Goal: Information Seeking & Learning: Learn about a topic

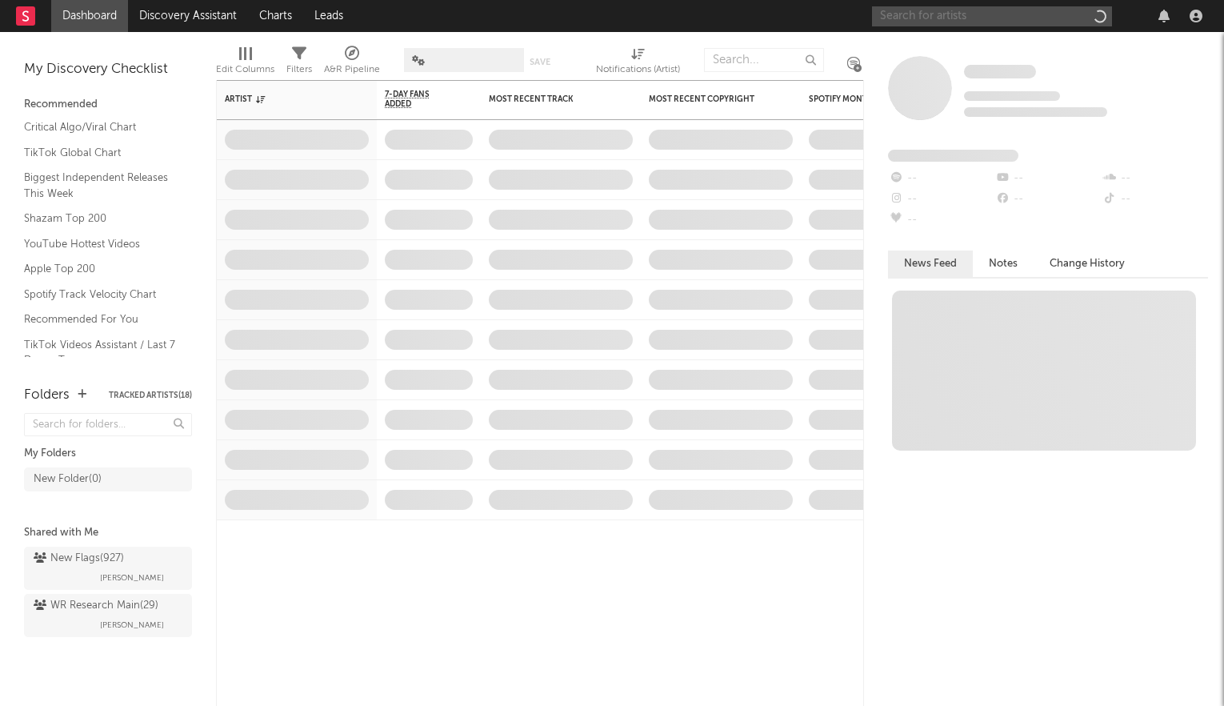
click at [950, 15] on input "text" at bounding box center [992, 16] width 240 height 20
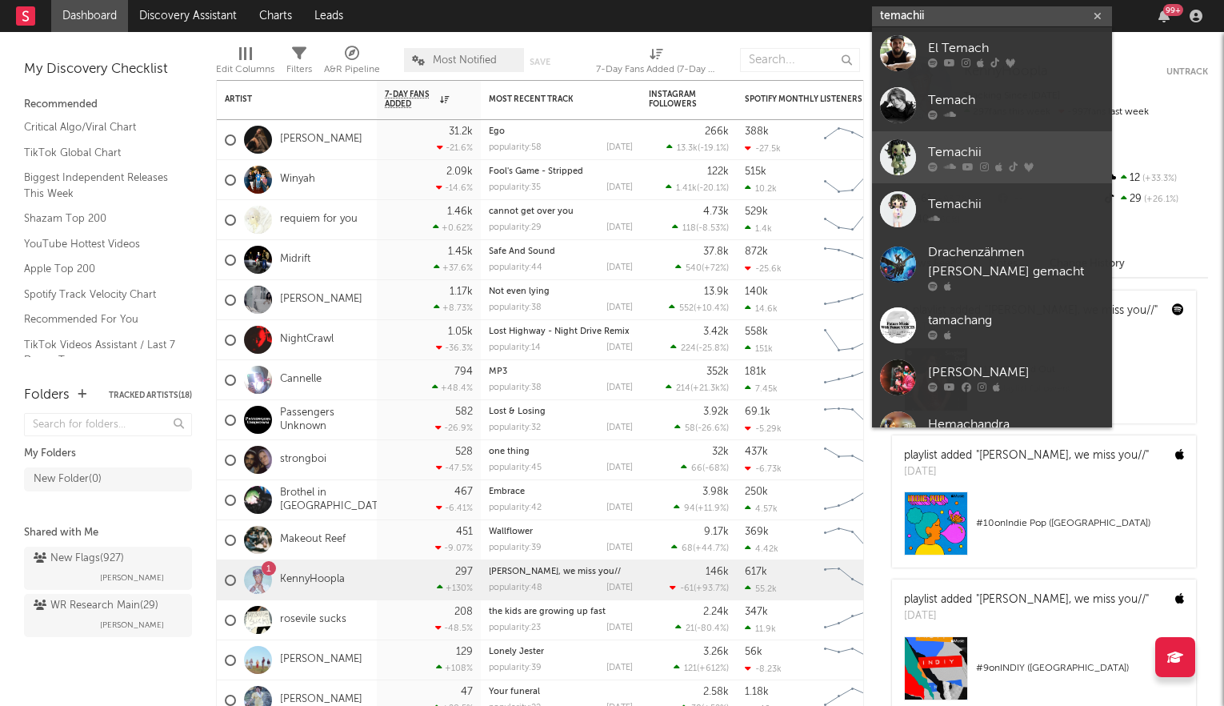
type input "temachii"
click at [1002, 154] on div "Temachii" at bounding box center [1016, 151] width 176 height 19
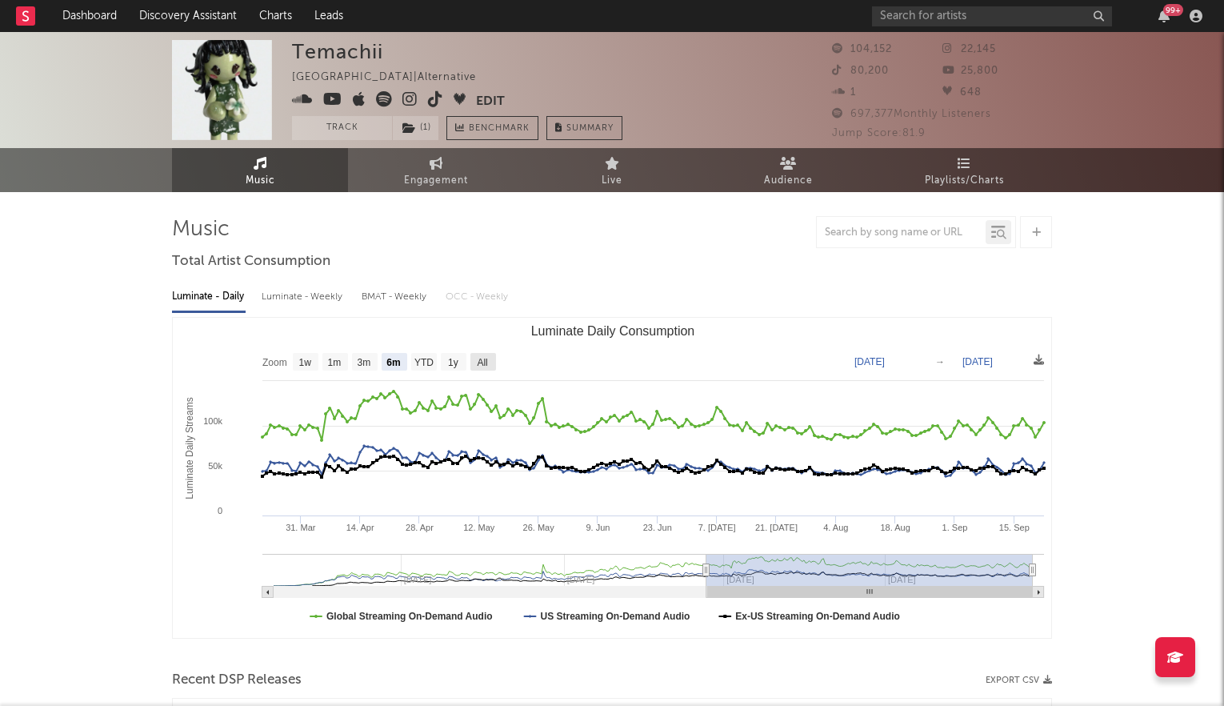
click at [486, 357] on text "All" at bounding box center [482, 362] width 10 height 11
select select "All"
type input "[DATE]"
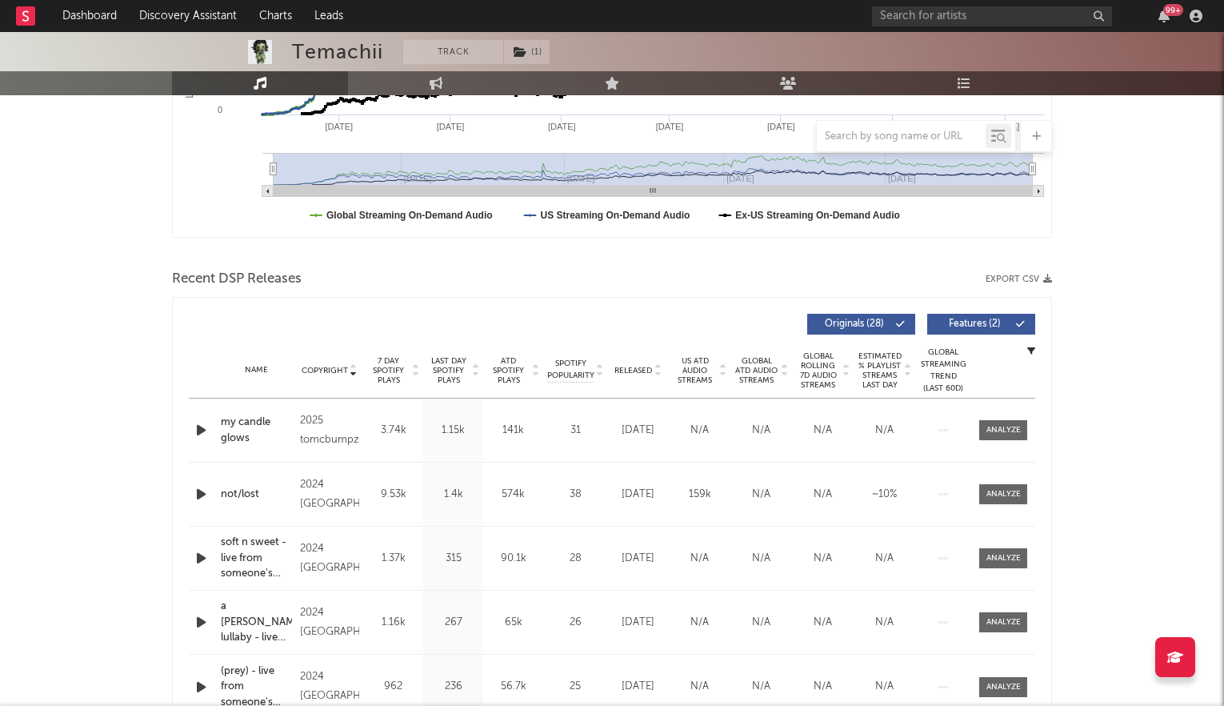
scroll to position [410, 0]
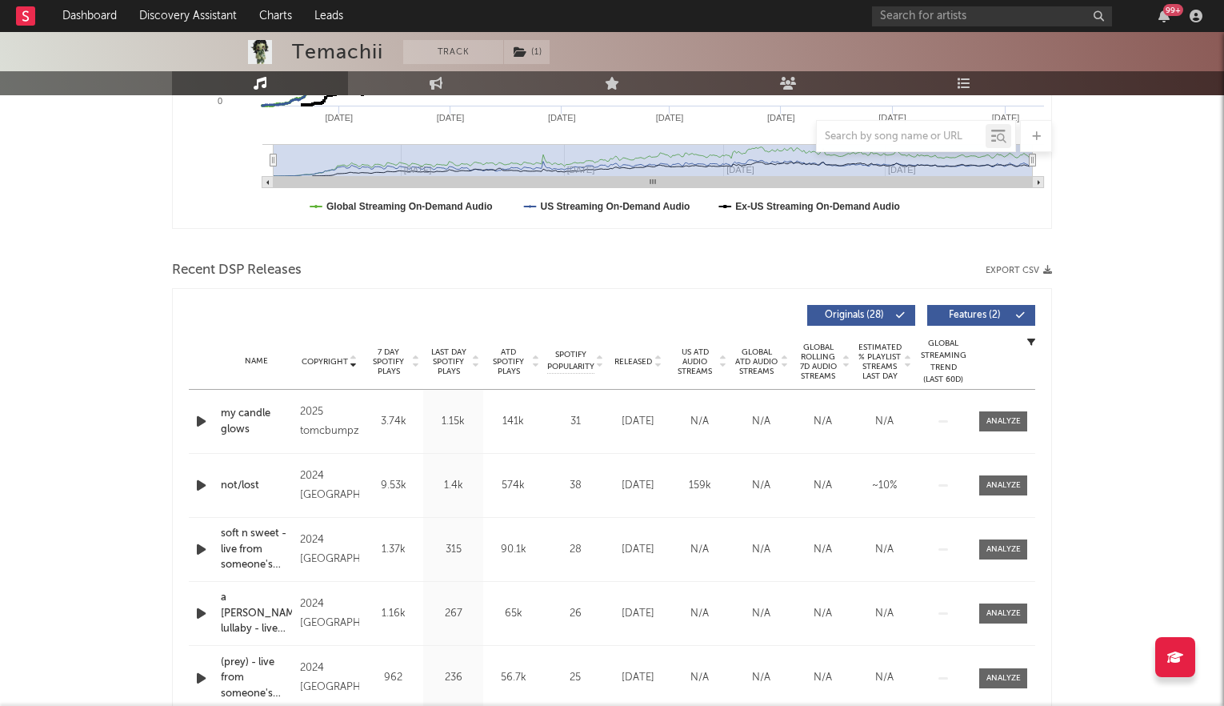
click at [471, 362] on icon at bounding box center [475, 365] width 8 height 6
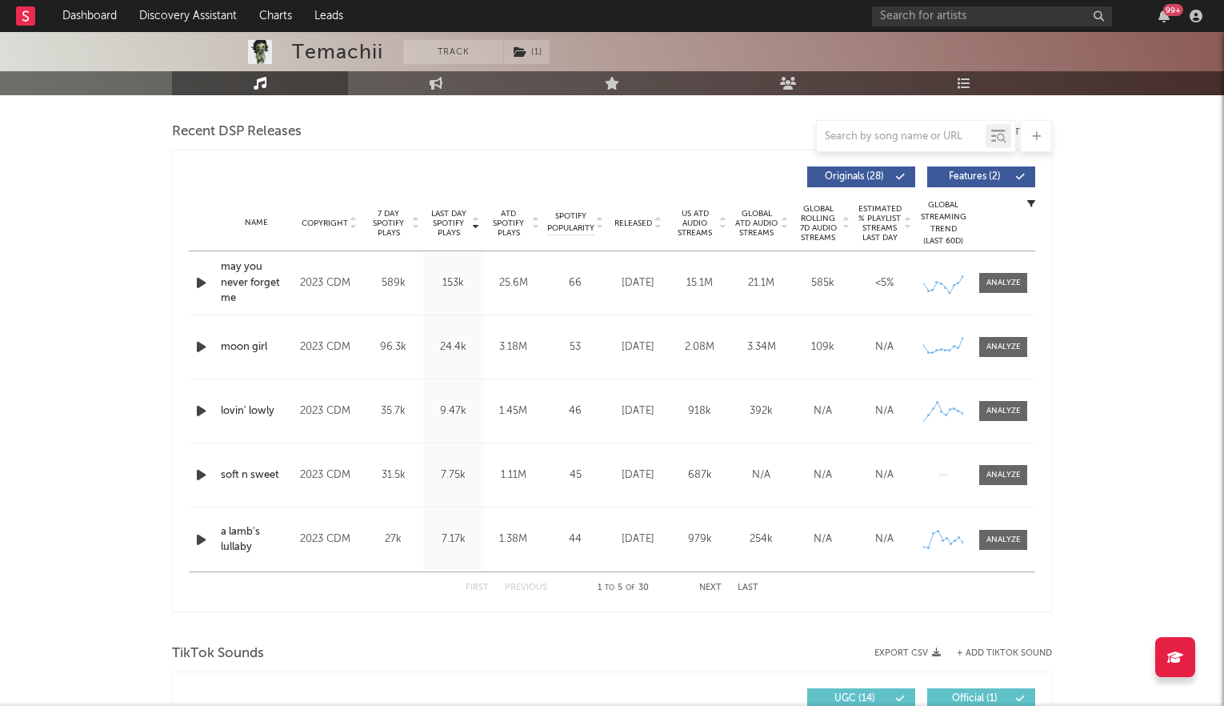
scroll to position [554, 0]
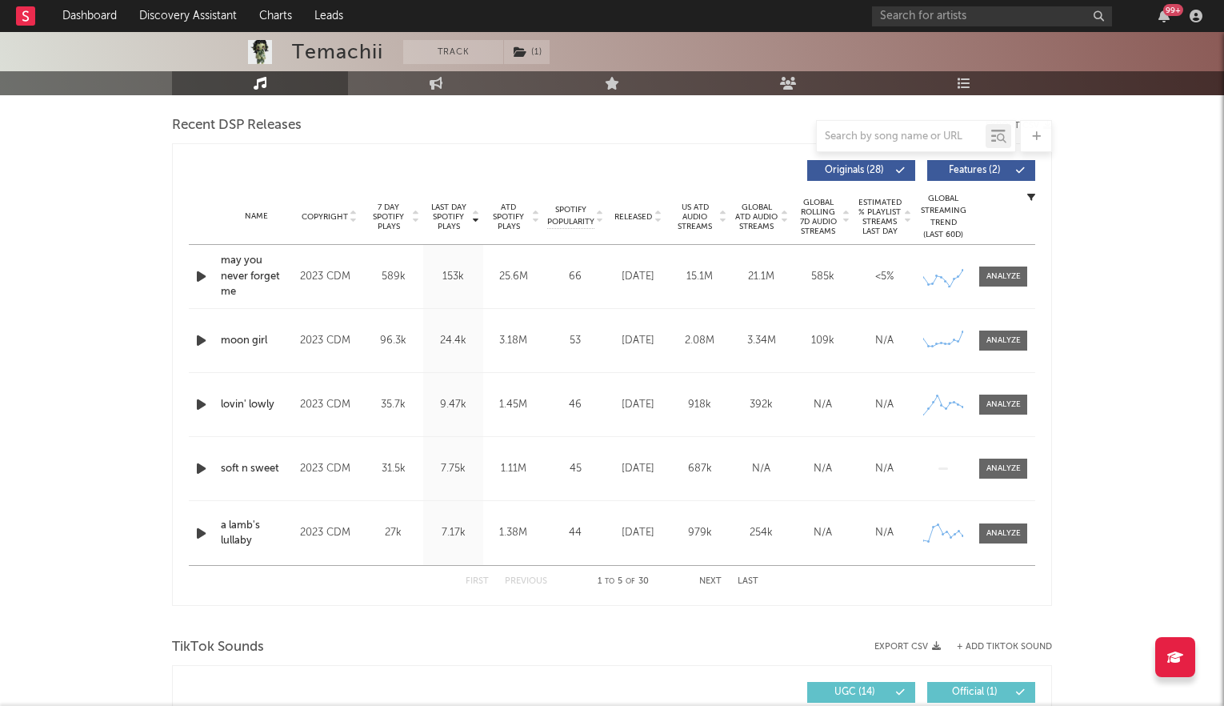
click at [707, 578] on button "Next" at bounding box center [710, 581] width 22 height 9
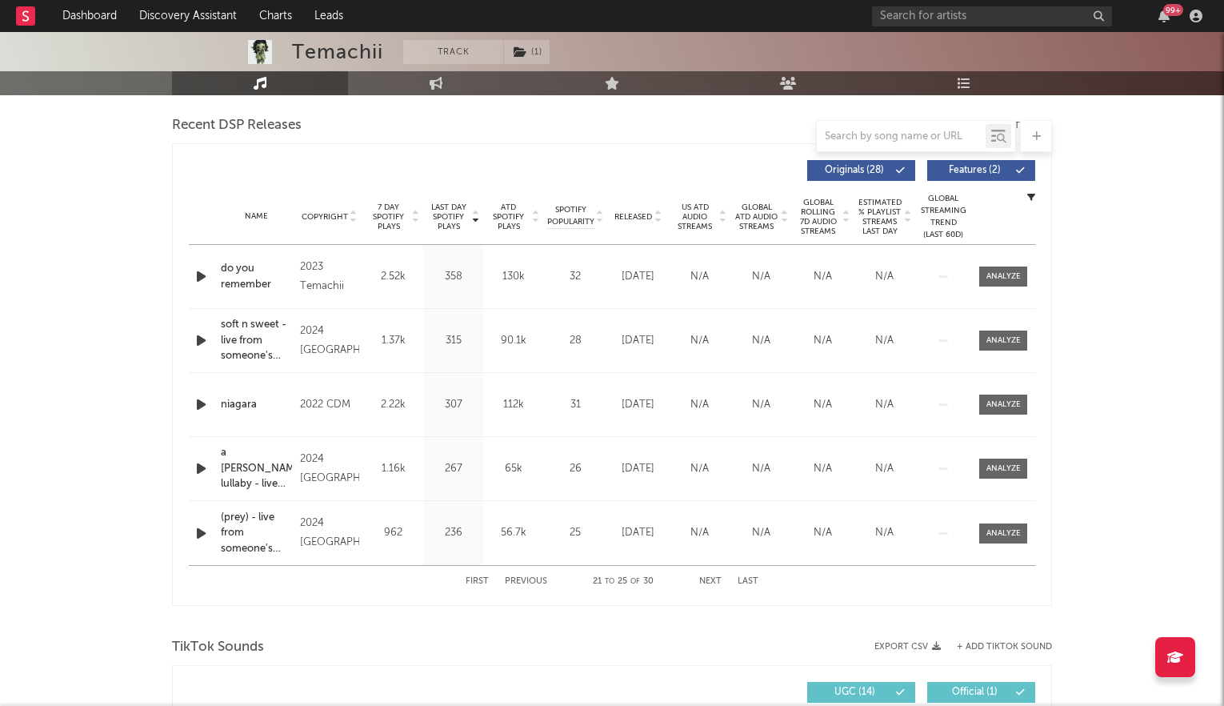
click at [707, 578] on button "Next" at bounding box center [710, 581] width 22 height 9
click at [658, 217] on icon at bounding box center [658, 220] width 8 height 6
click at [711, 574] on div "First Previous 1 to 5 of 30 Next Last" at bounding box center [612, 581] width 293 height 31
click at [710, 579] on button "Next" at bounding box center [710, 581] width 22 height 9
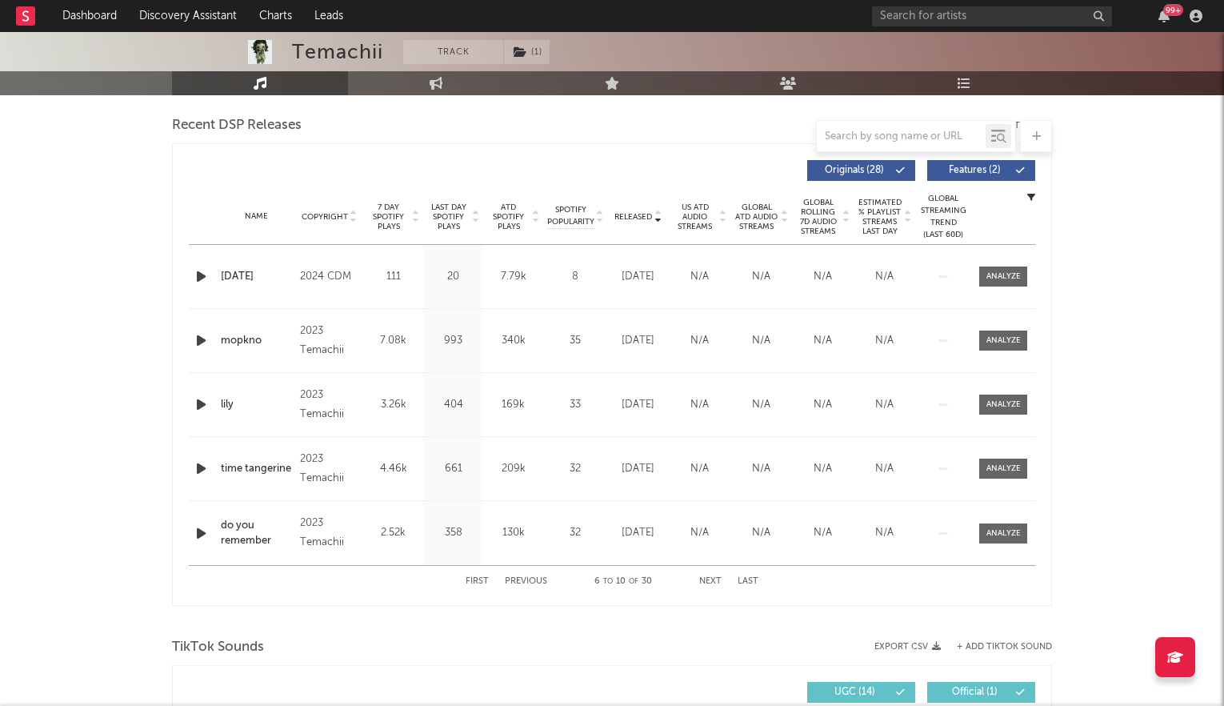
click at [710, 579] on button "Next" at bounding box center [710, 581] width 22 height 9
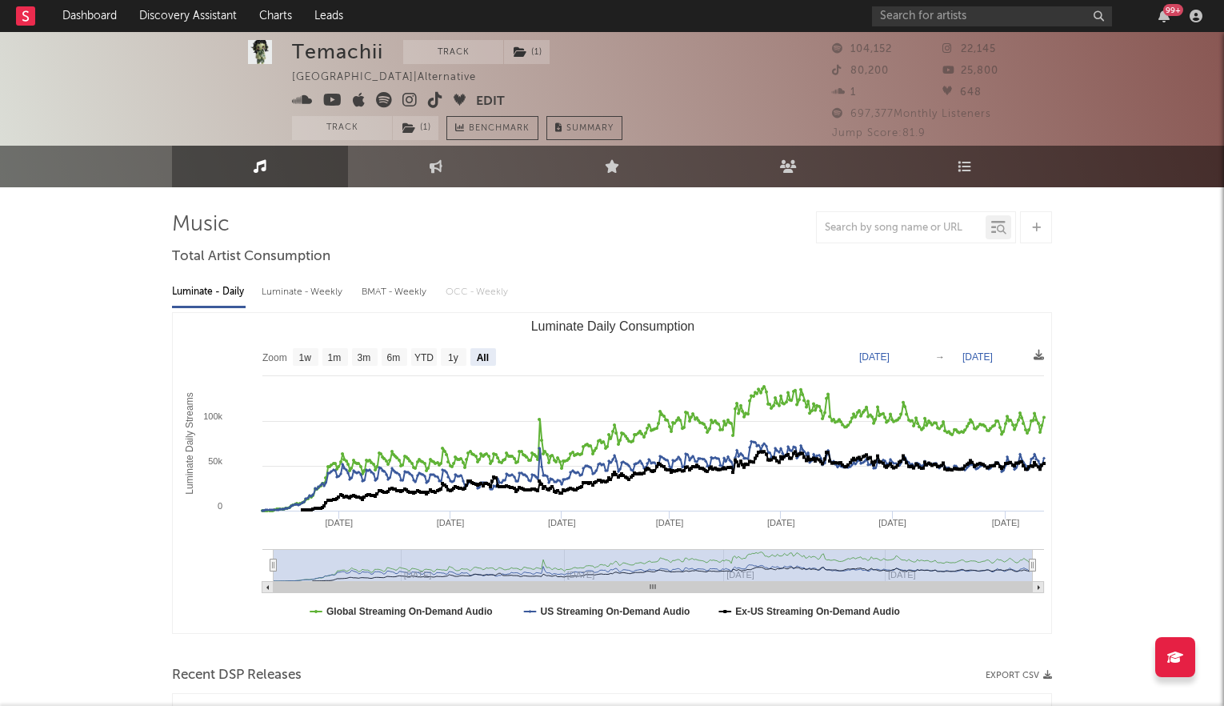
scroll to position [0, 0]
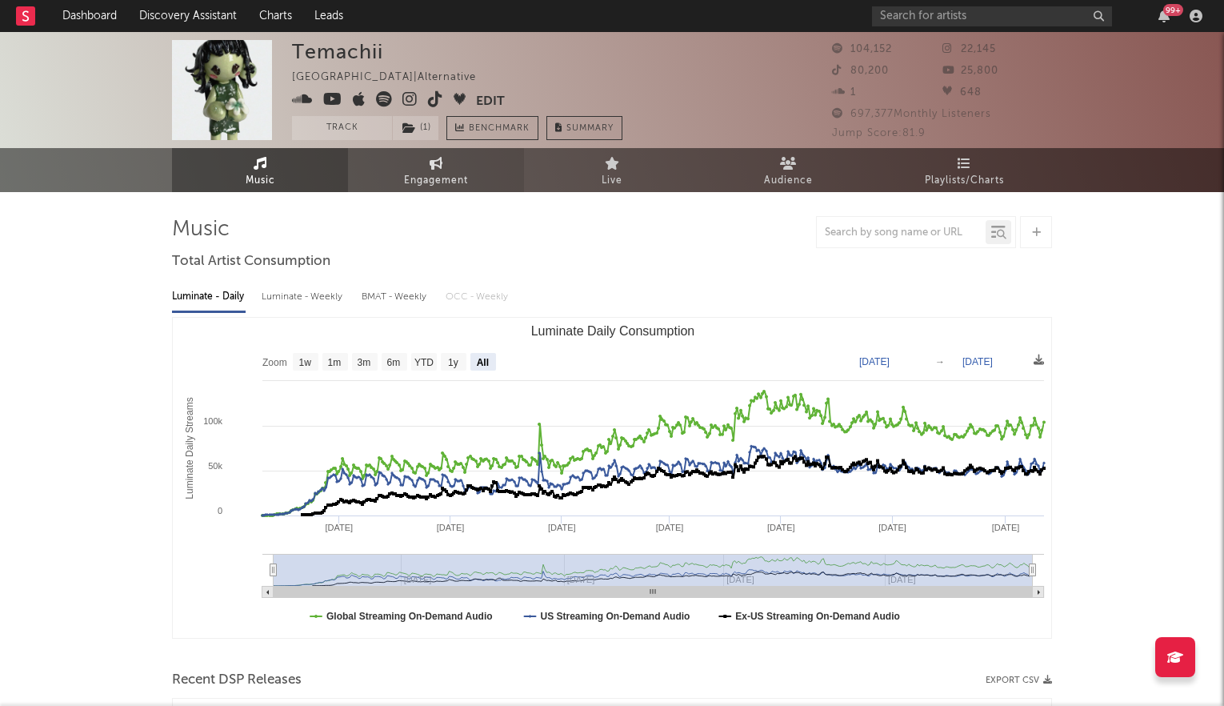
click at [405, 183] on span "Engagement" at bounding box center [436, 180] width 64 height 19
select select "1w"
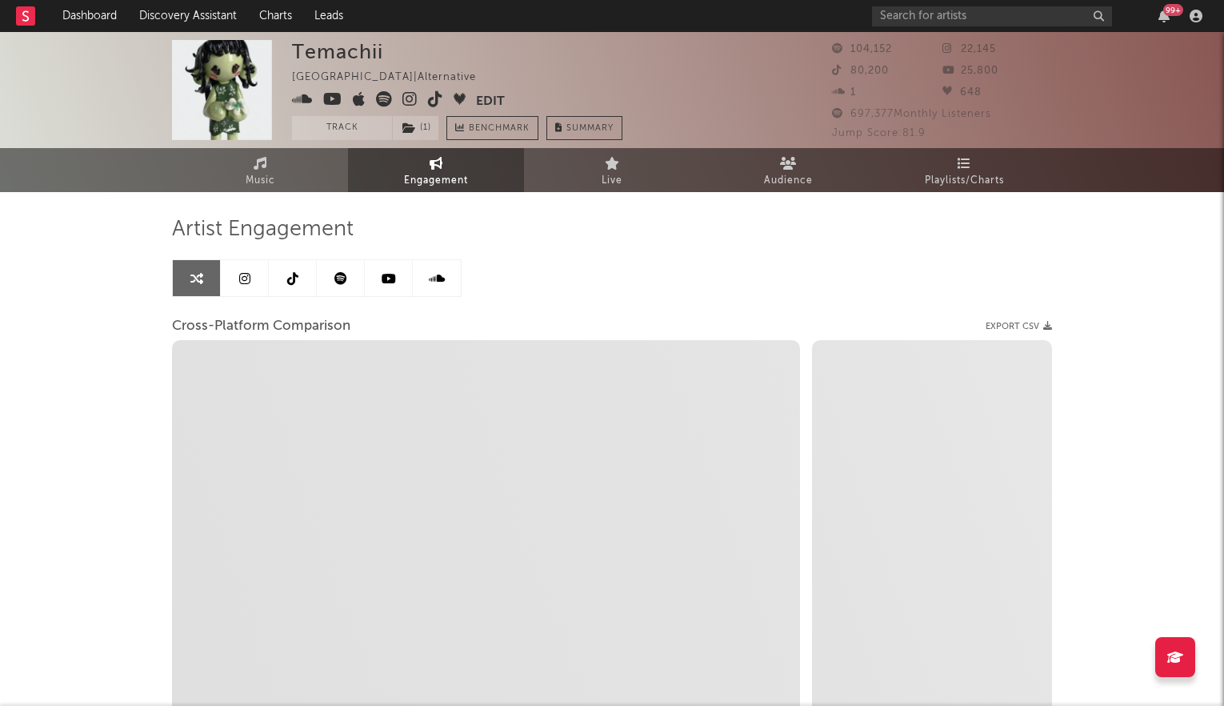
select select "1m"
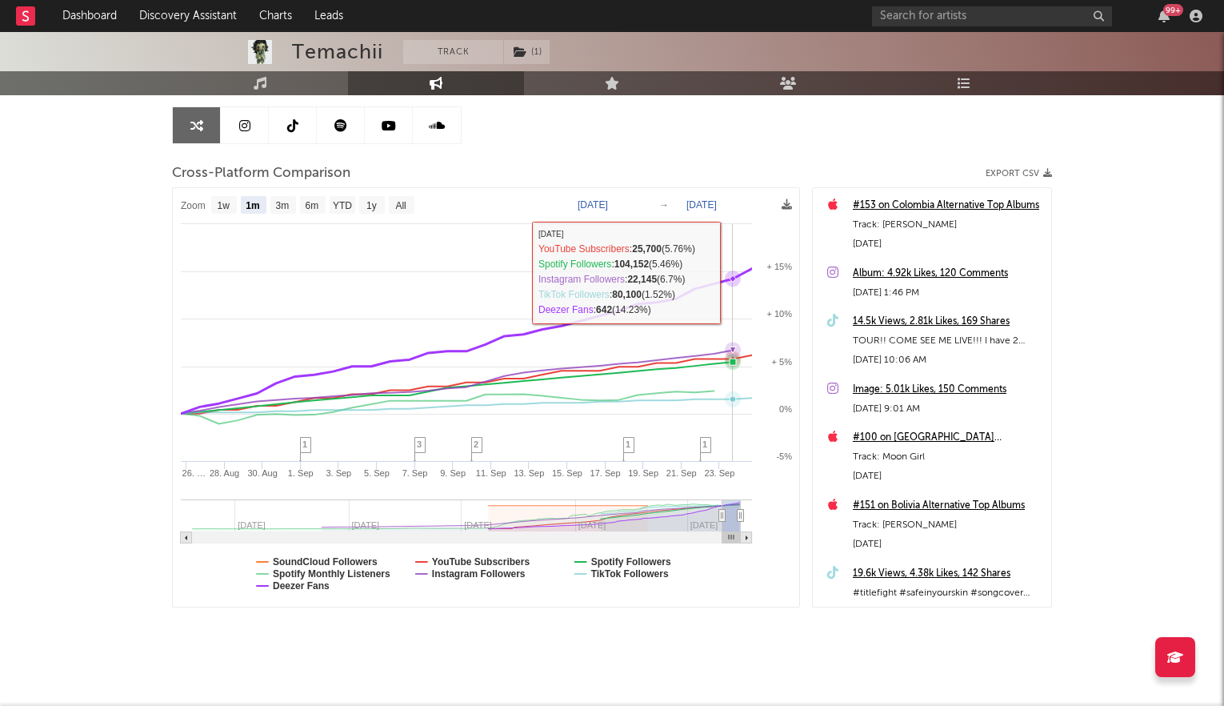
scroll to position [165, 0]
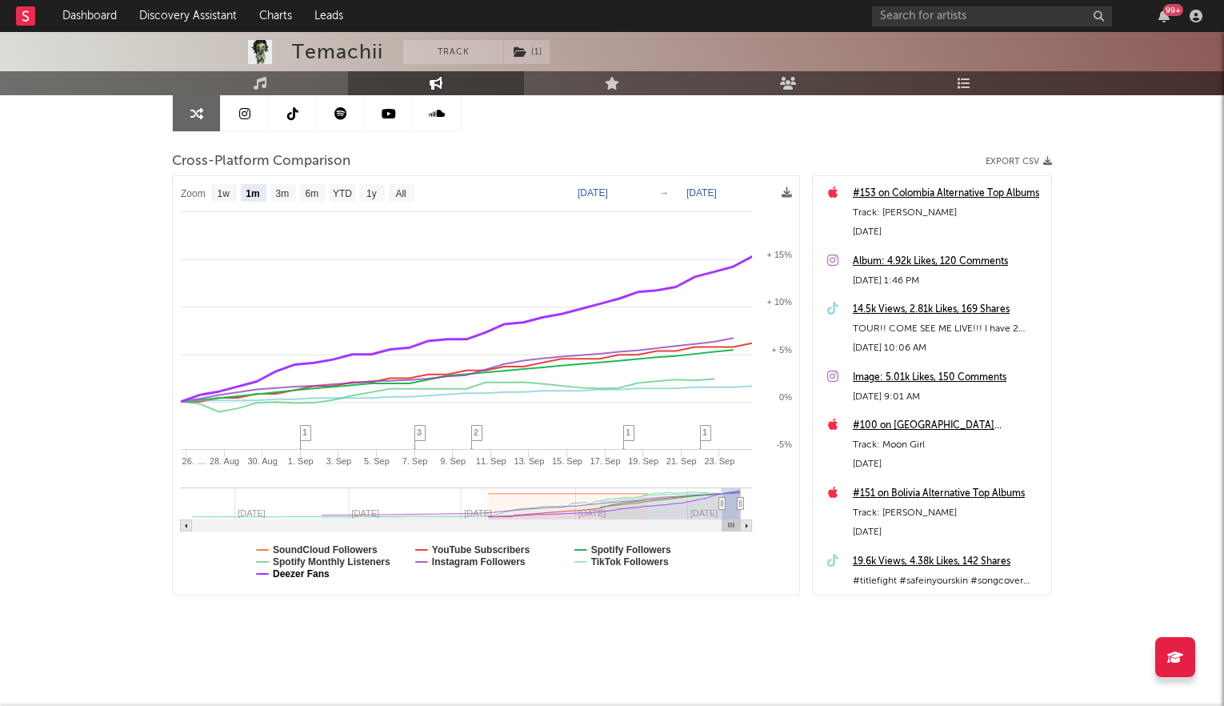
click at [291, 573] on text "Deezer Fans" at bounding box center [301, 573] width 57 height 11
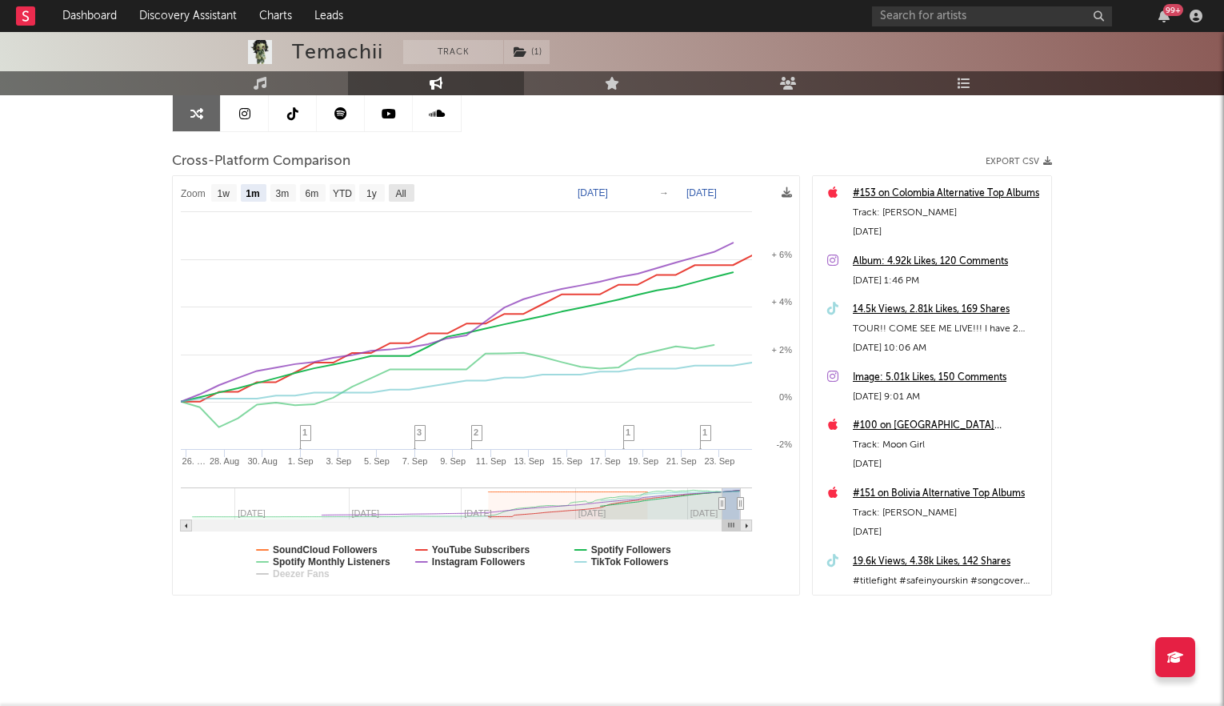
click at [401, 188] on text "All" at bounding box center [400, 193] width 10 height 11
select select "All"
type input "[DATE]"
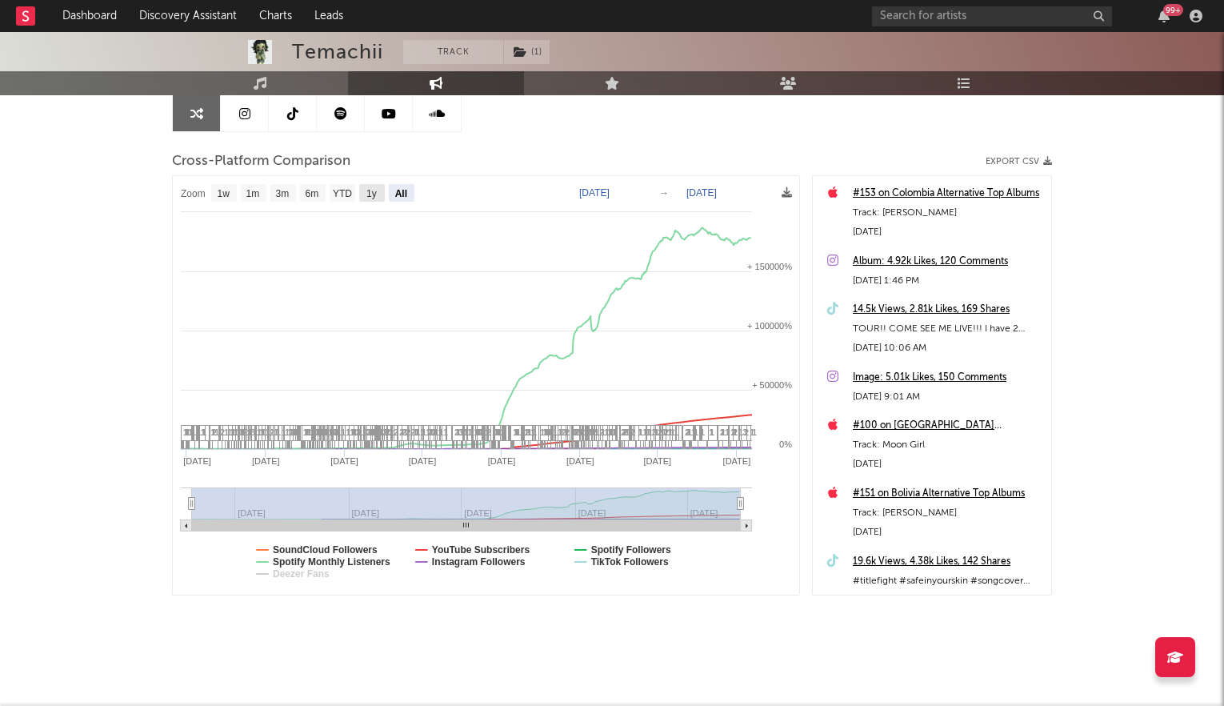
click at [364, 193] on rect at bounding box center [372, 193] width 26 height 18
select select "1y"
type input "[DATE]"
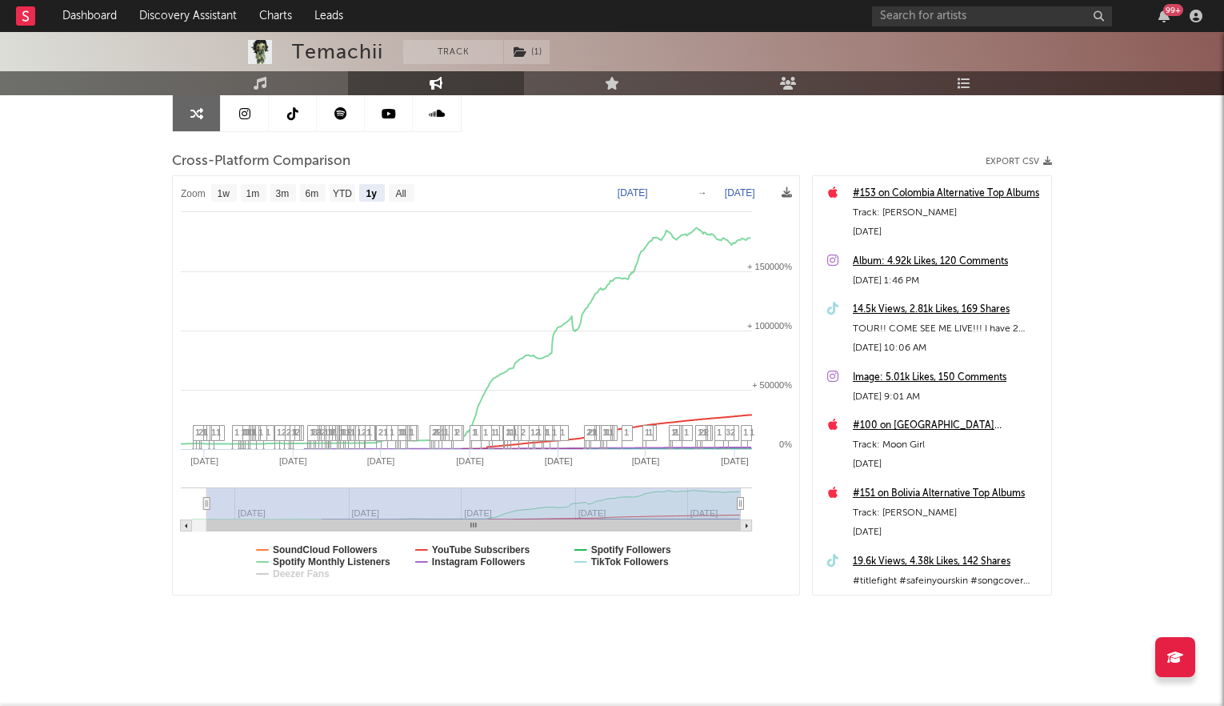
select select "1y"
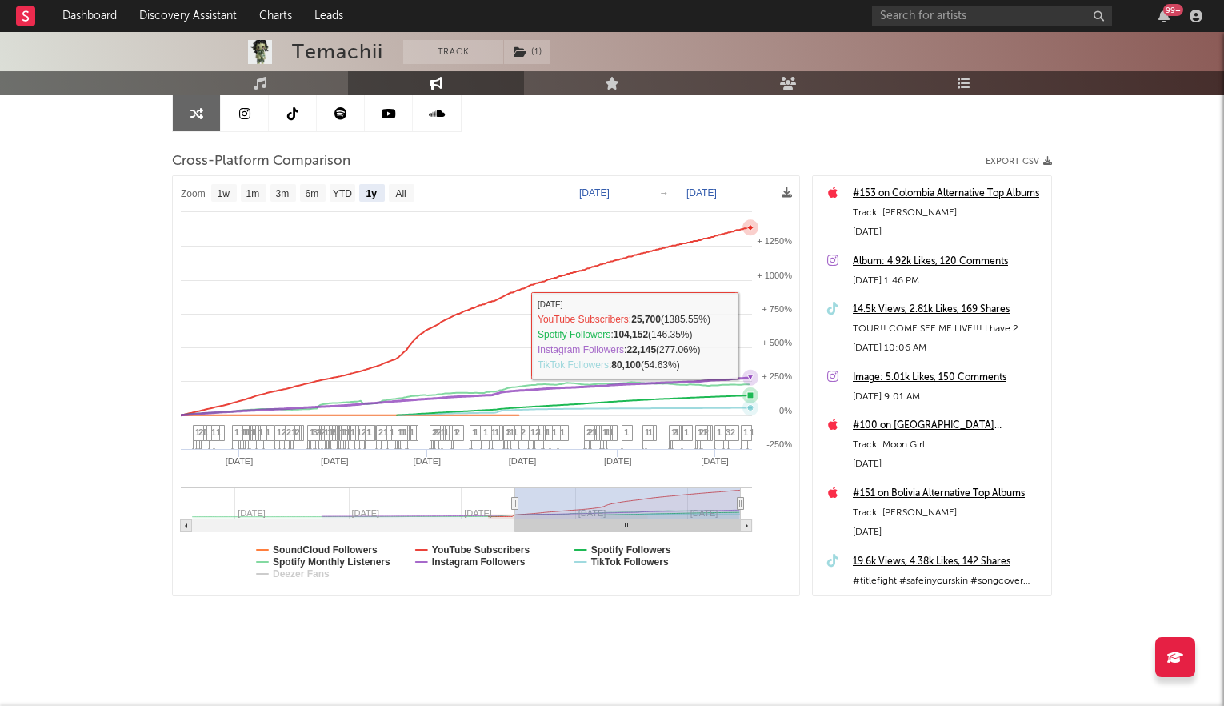
scroll to position [0, 0]
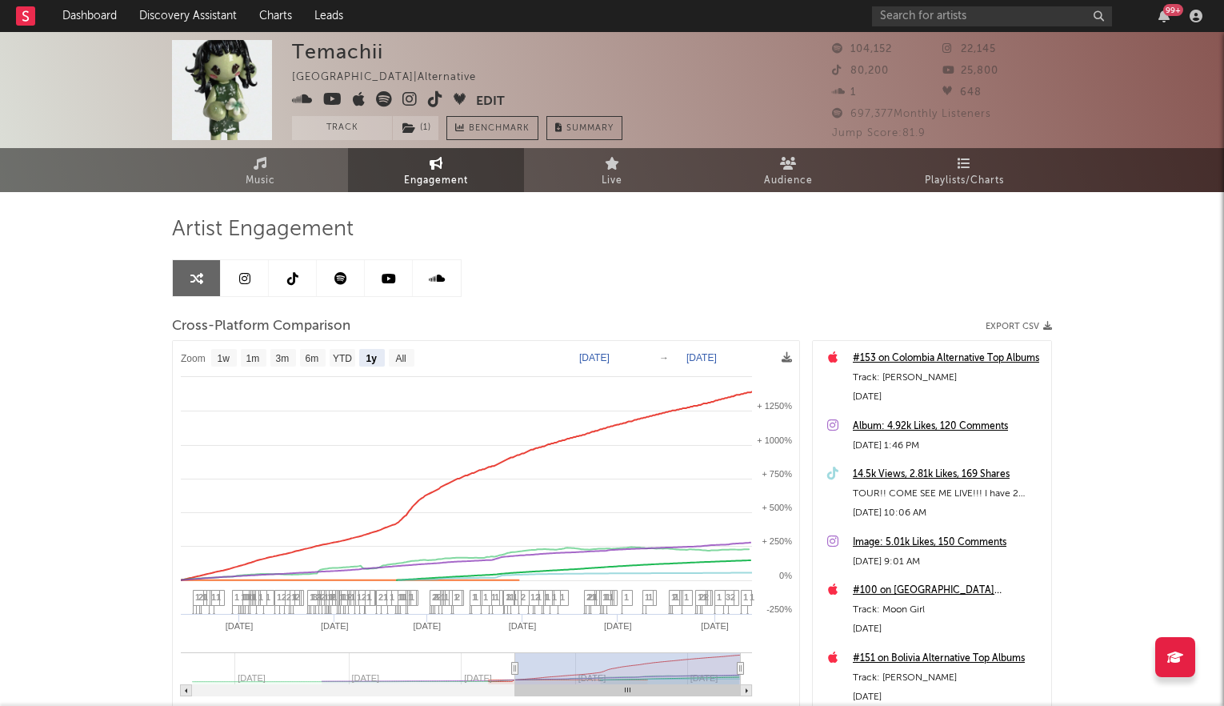
click at [331, 101] on icon at bounding box center [332, 99] width 19 height 16
click at [297, 173] on link "Music" at bounding box center [260, 170] width 176 height 44
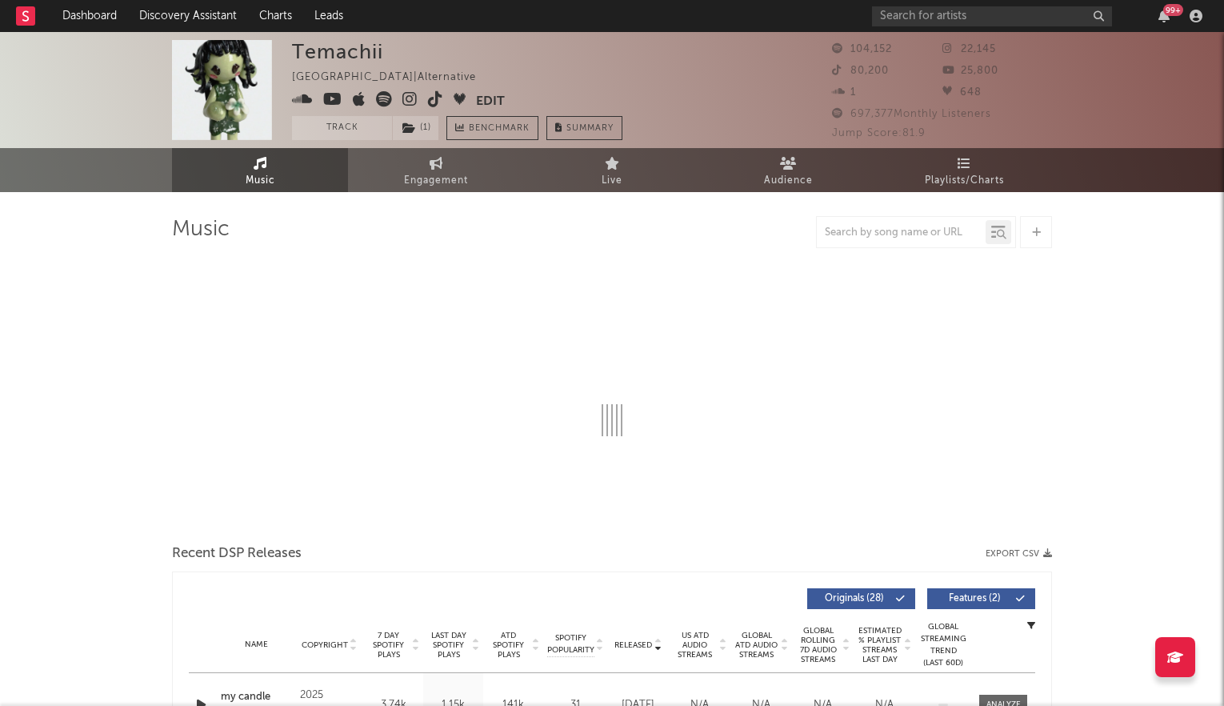
select select "6m"
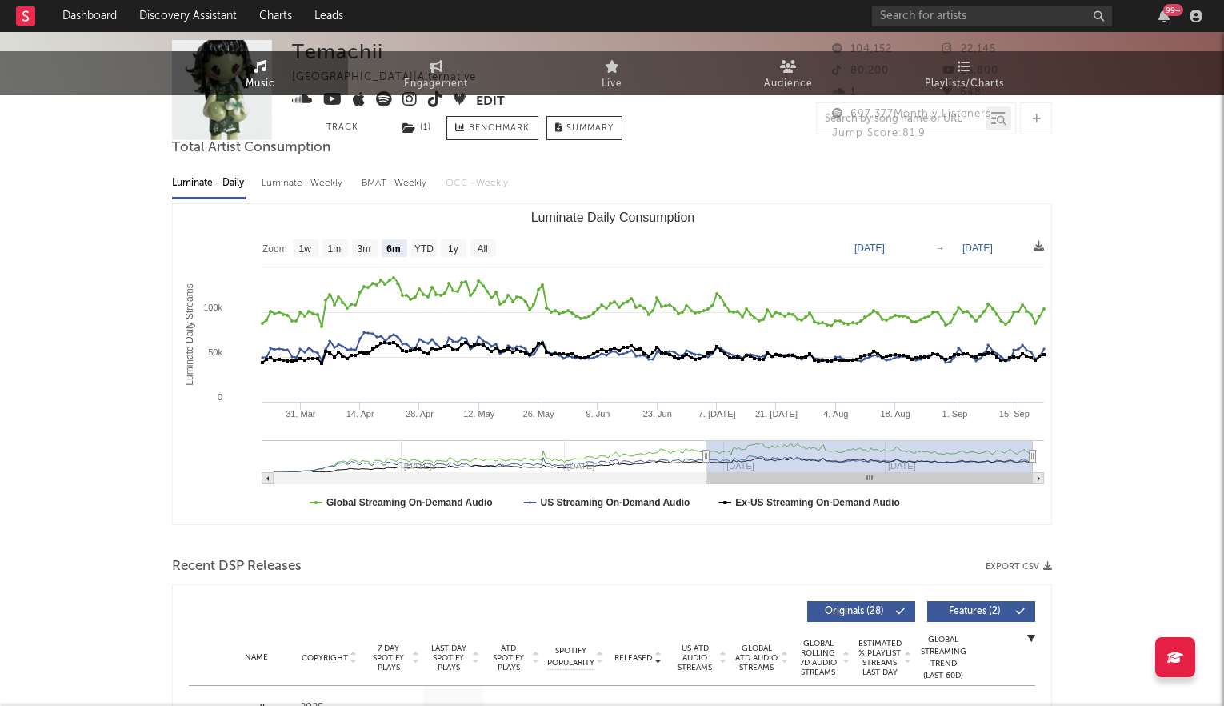
scroll to position [353, 0]
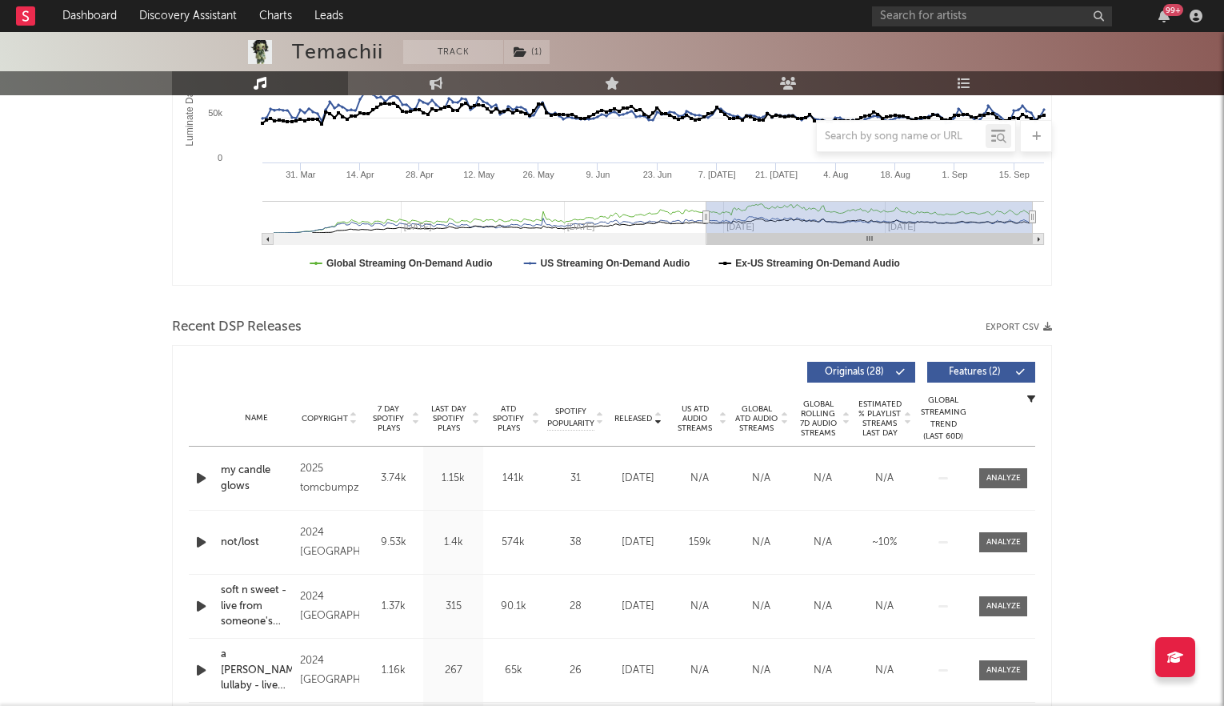
click at [471, 418] on icon at bounding box center [475, 421] width 8 height 6
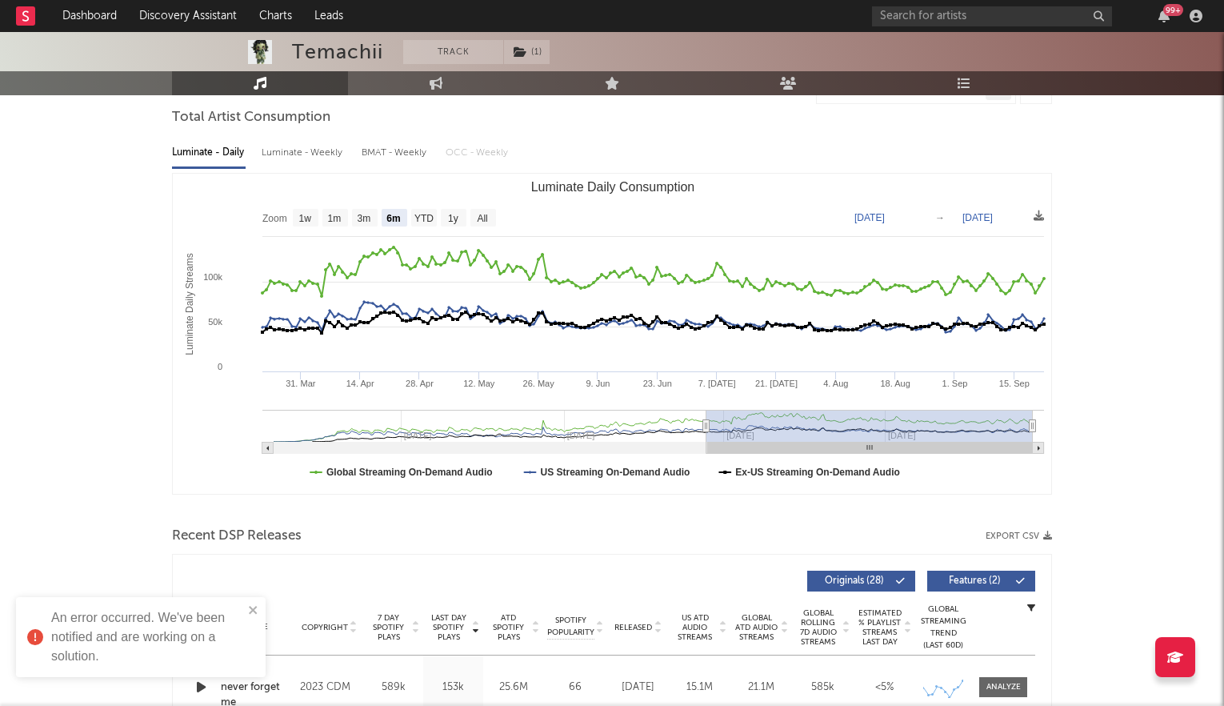
scroll to position [0, 0]
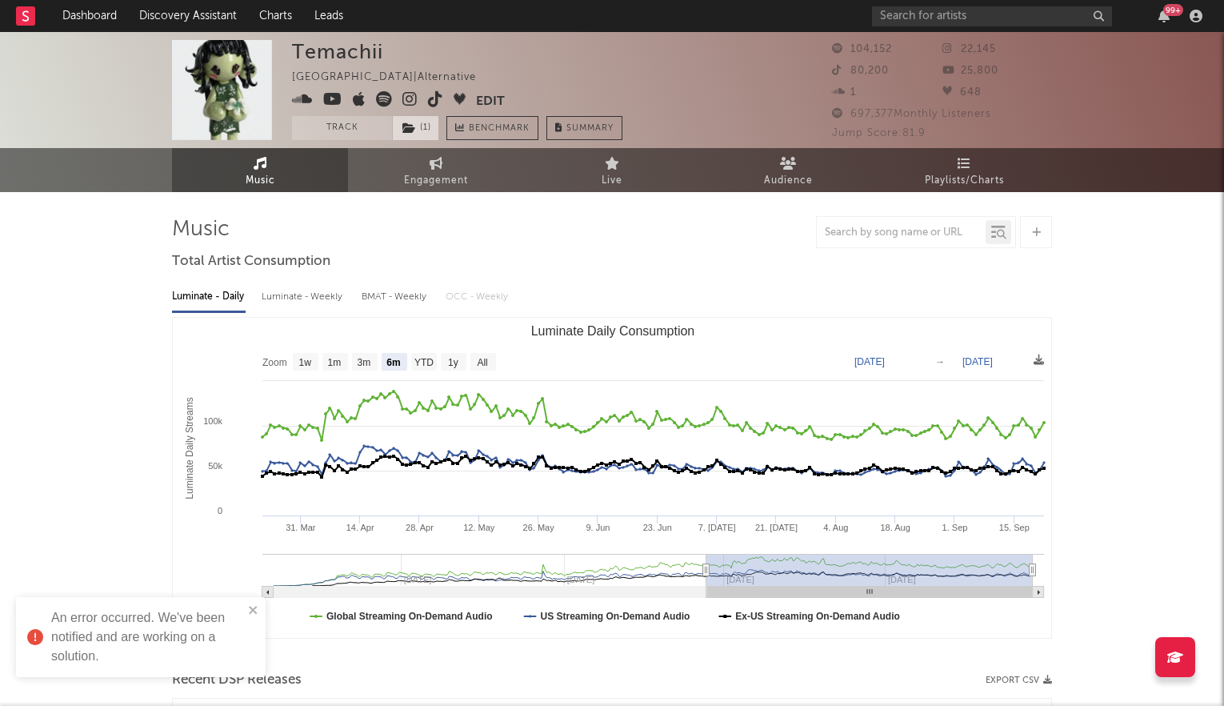
click at [410, 126] on icon at bounding box center [409, 127] width 14 height 11
click at [386, 100] on icon at bounding box center [384, 99] width 16 height 16
